Goal: Transaction & Acquisition: Book appointment/travel/reservation

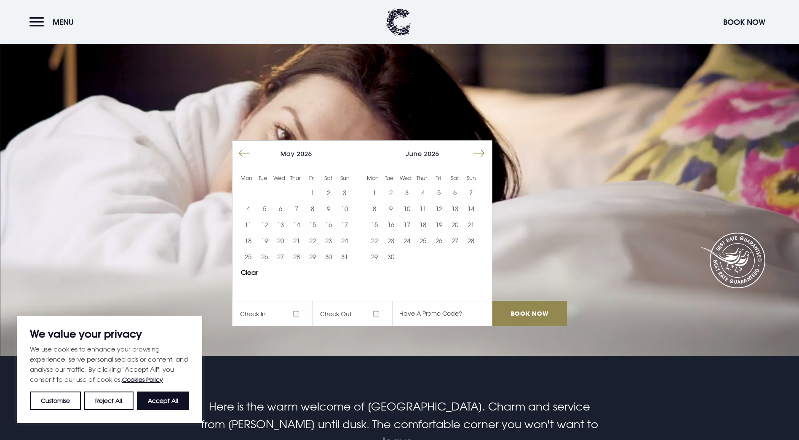
click at [477, 145] on button "Move forward to switch to the next month." at bounding box center [479, 153] width 16 height 16
click at [454, 185] on button "5" at bounding box center [455, 193] width 16 height 16
click at [546, 301] on input "Book Now" at bounding box center [530, 313] width 74 height 25
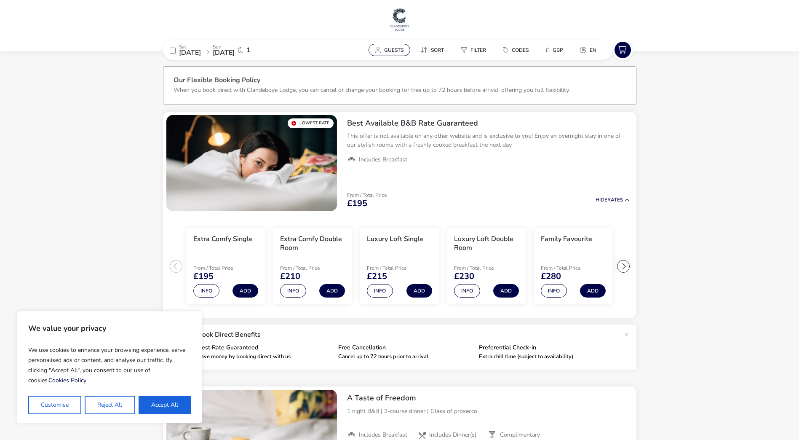
click at [378, 46] on button "Guests" at bounding box center [390, 50] width 42 height 12
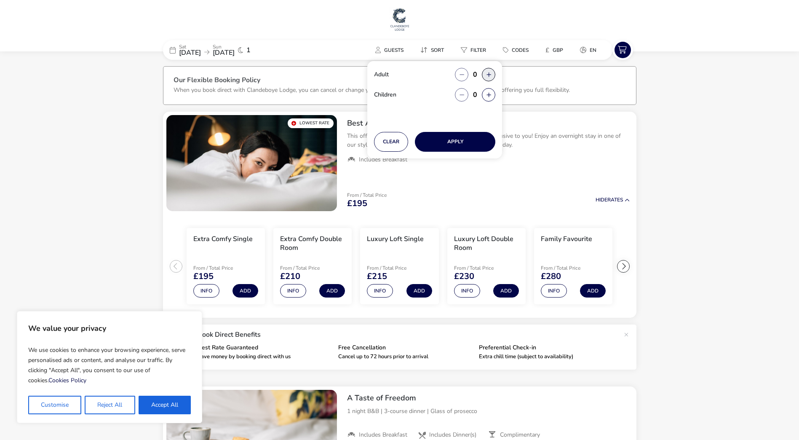
click at [487, 74] on button "button" at bounding box center [488, 74] width 13 height 13
click at [487, 75] on span "button" at bounding box center [487, 75] width 0 height 0
type input "2"
drag, startPoint x: 459, startPoint y: 138, endPoint x: 447, endPoint y: 141, distance: 13.0
click at [459, 138] on button "Apply" at bounding box center [455, 142] width 80 height 20
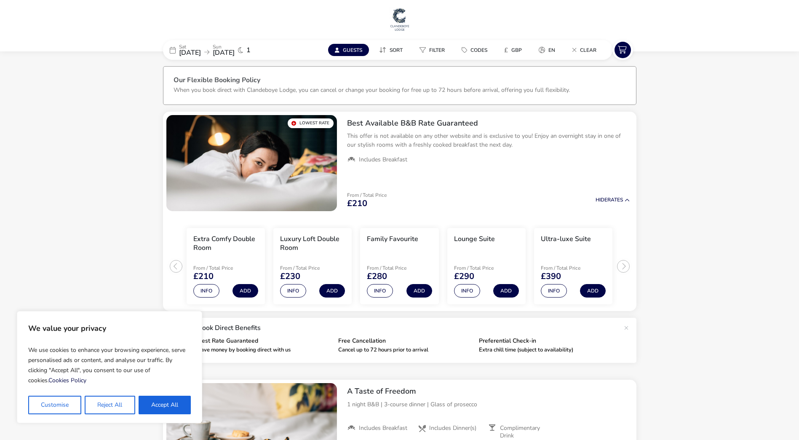
click at [177, 47] on div "Sat 05 Sep 2026 Sun 06 Sep 2026 1" at bounding box center [226, 50] width 126 height 20
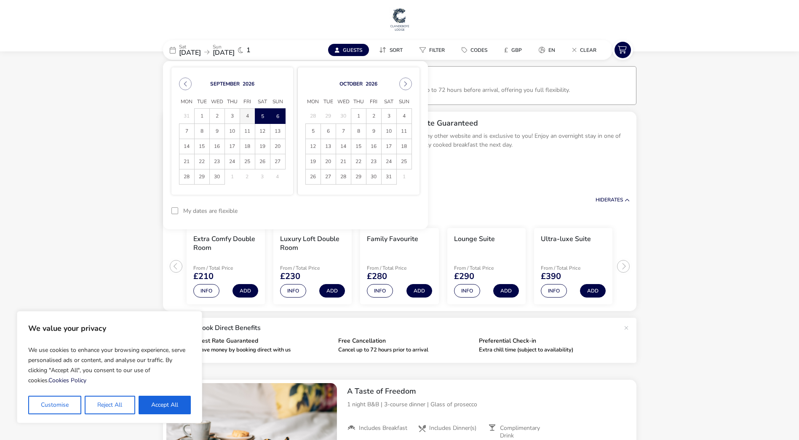
click at [246, 114] on span "4" at bounding box center [247, 116] width 15 height 15
click at [266, 115] on span "5" at bounding box center [262, 116] width 15 height 15
click at [388, 211] on button "Apply Dates" at bounding box center [393, 211] width 51 height 20
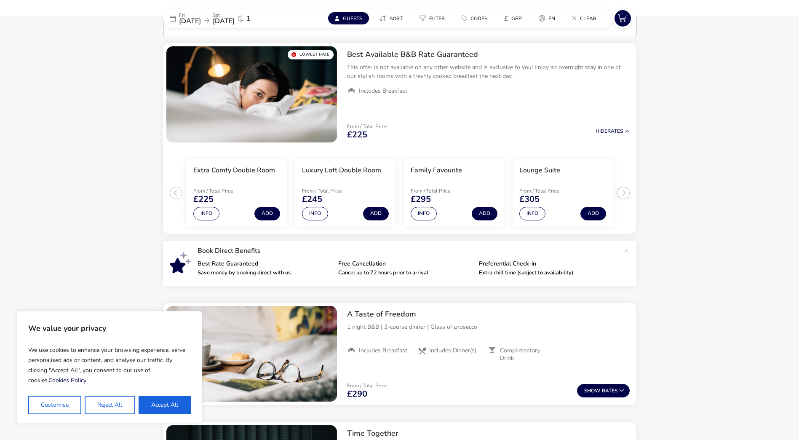
scroll to position [70, 0]
